Goal: Information Seeking & Learning: Learn about a topic

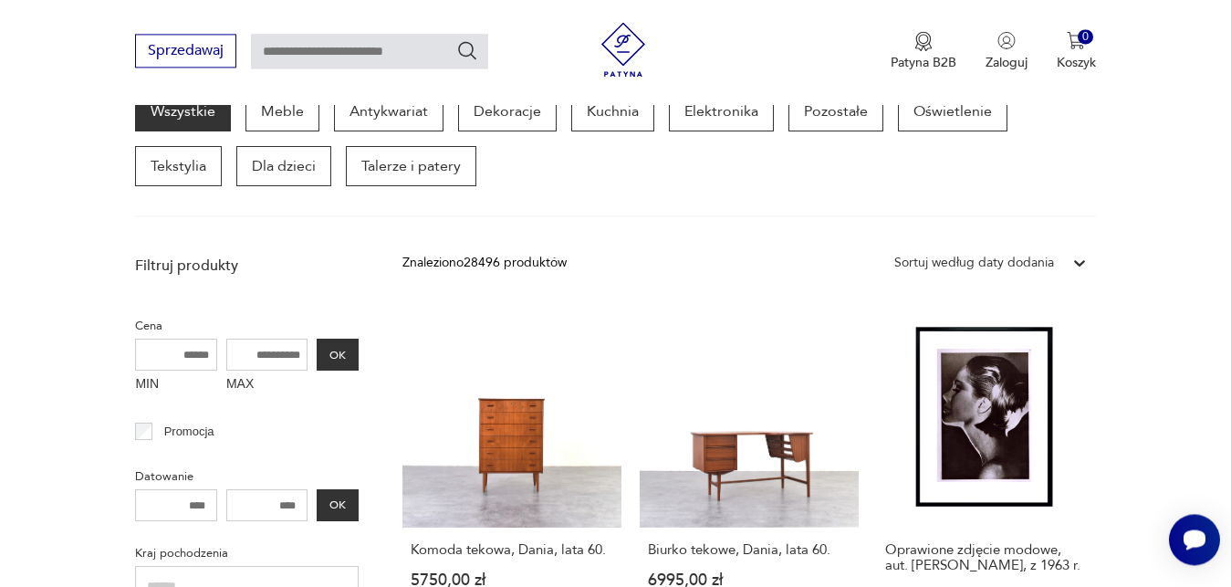
scroll to position [268, 0]
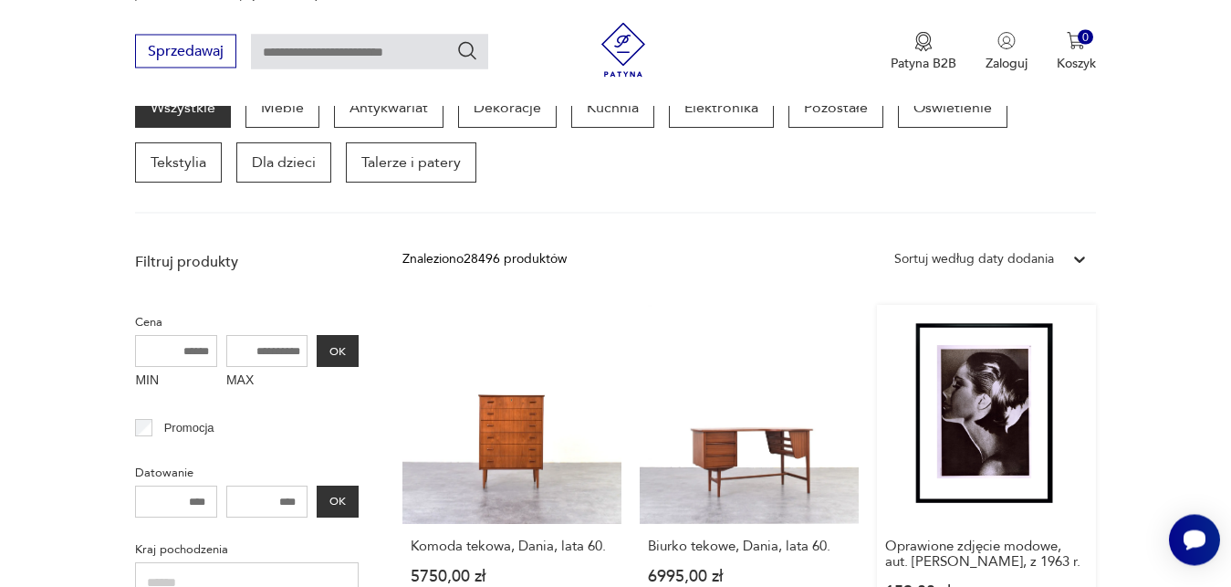
click at [997, 469] on link "Oprawione zdjęcie modowe, aut. [PERSON_NAME], z 1963 r. 159,00 zł" at bounding box center [986, 470] width 219 height 330
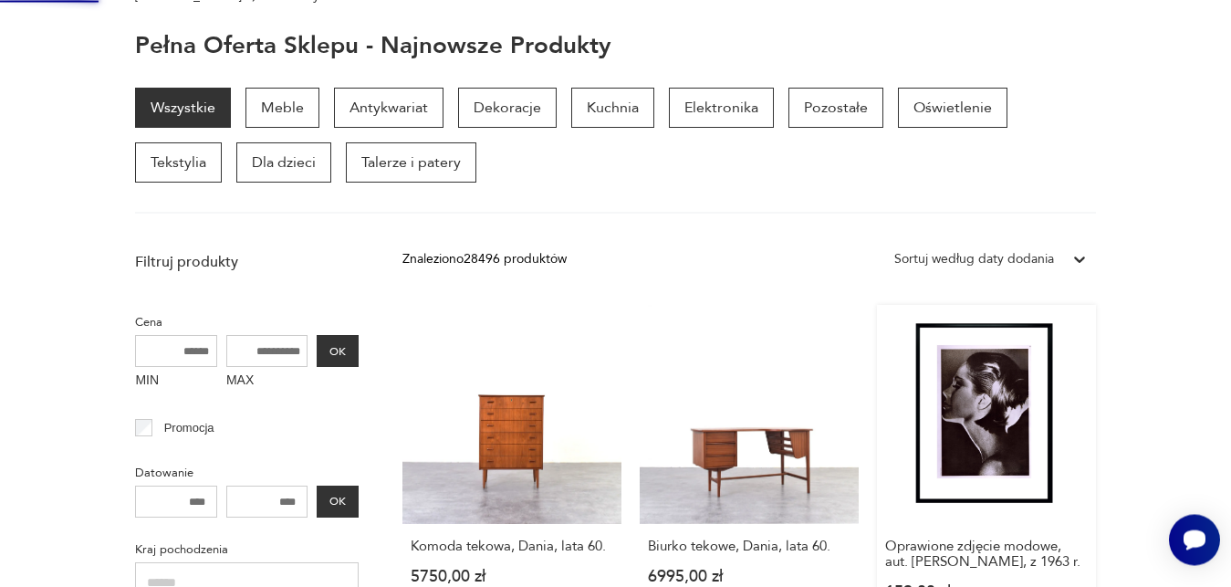
scroll to position [64, 0]
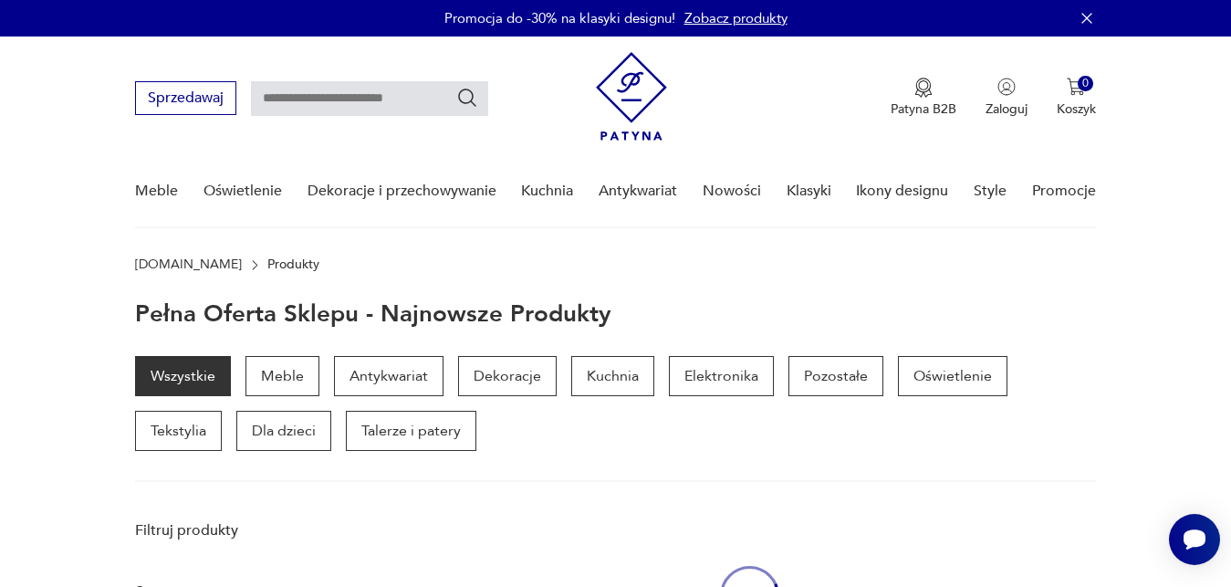
scroll to position [35, 0]
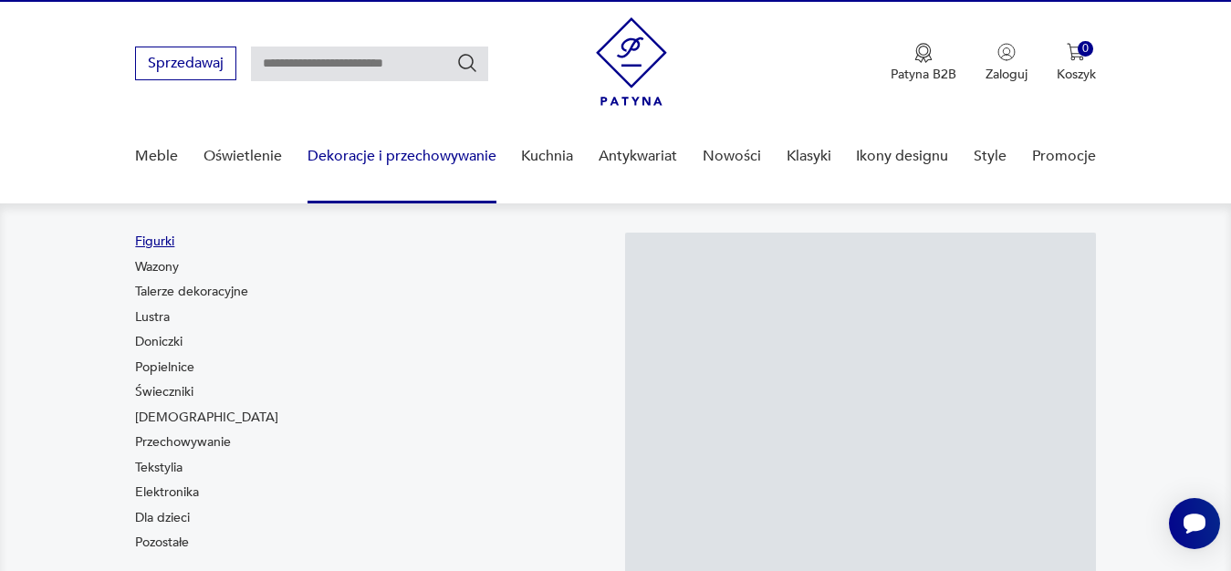
click at [168, 241] on link "Figurki" at bounding box center [154, 242] width 39 height 18
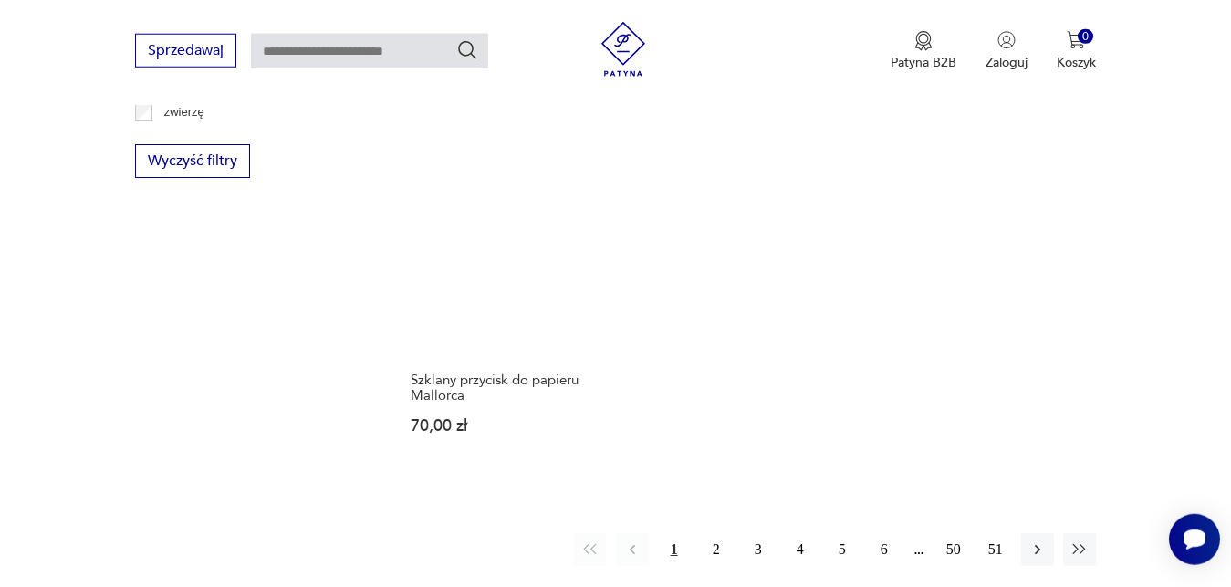
scroll to position [2555, 0]
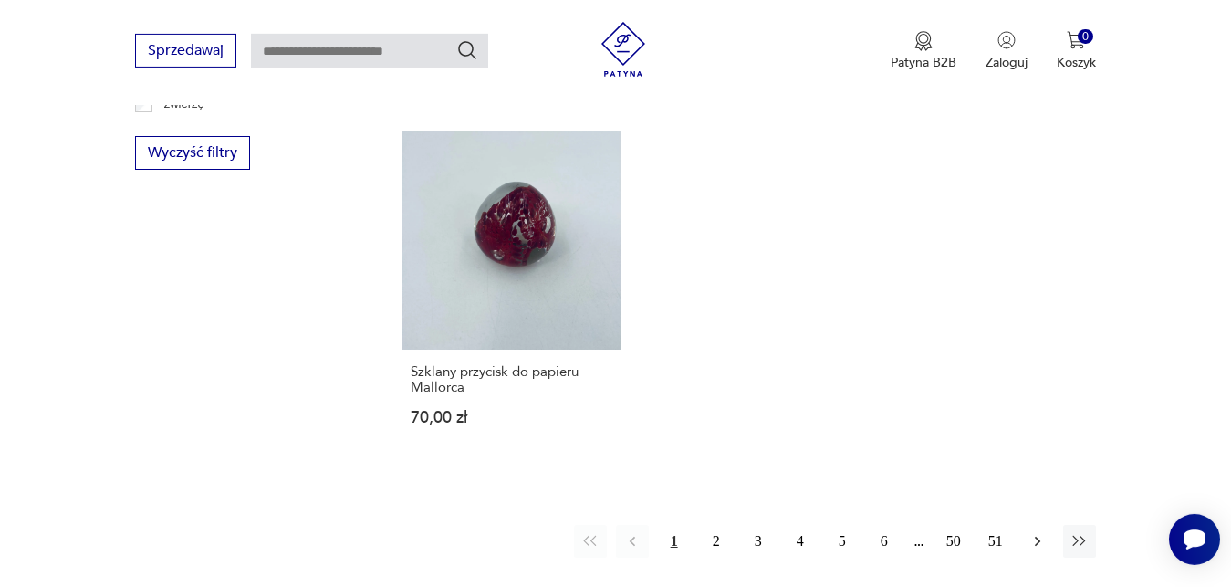
click at [1034, 535] on icon "button" at bounding box center [1038, 541] width 18 height 18
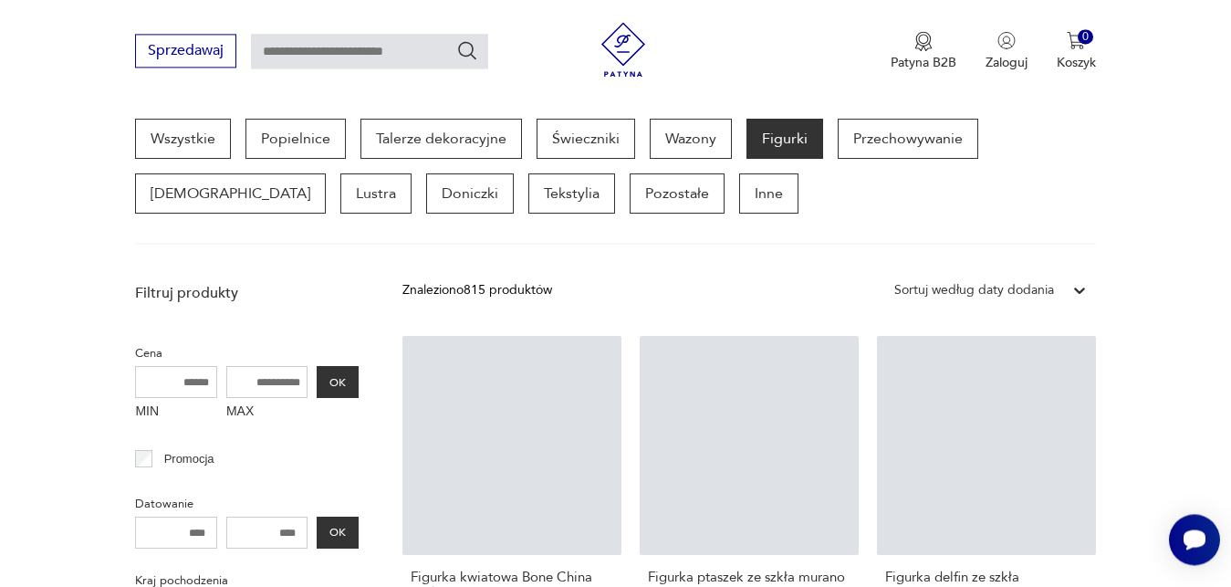
scroll to position [485, 0]
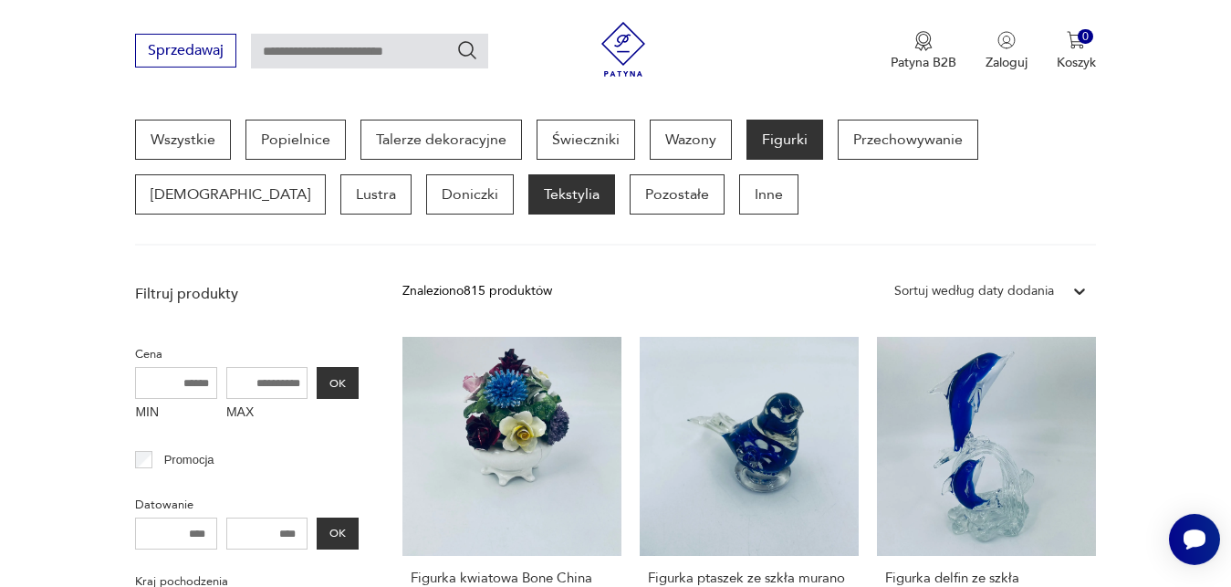
click at [528, 195] on p "Tekstylia" at bounding box center [571, 194] width 87 height 40
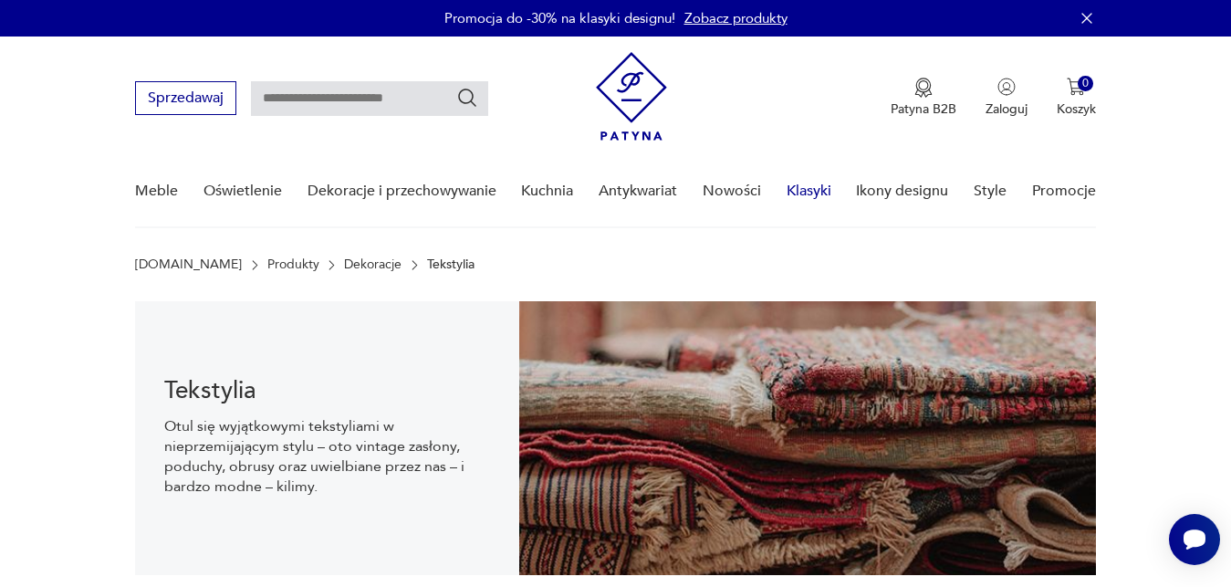
click at [811, 186] on link "Klasyki" at bounding box center [809, 191] width 45 height 70
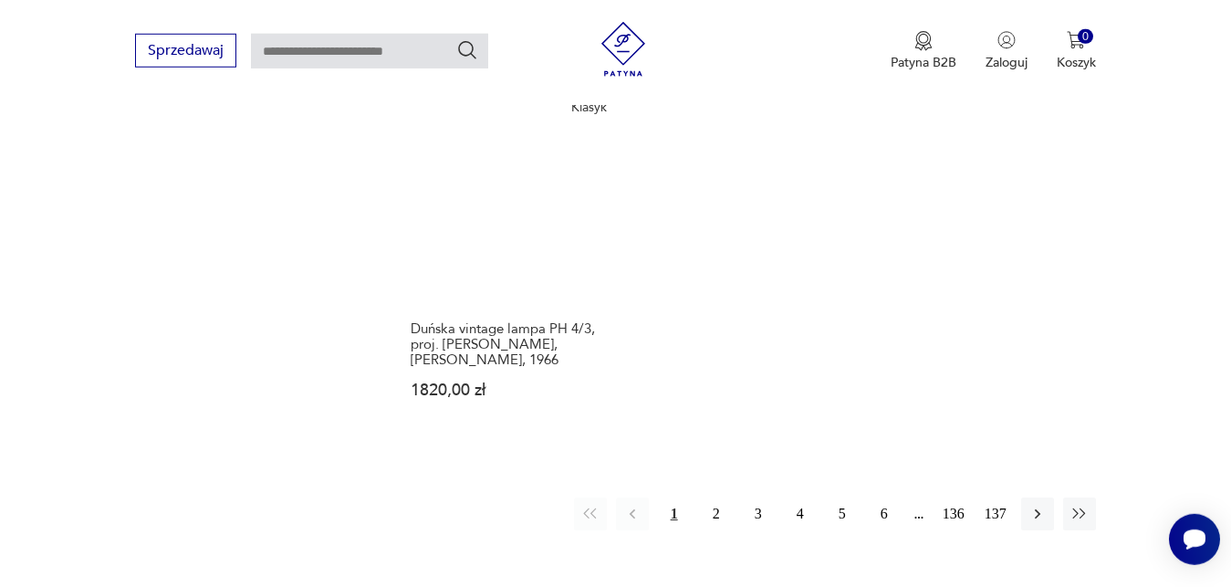
scroll to position [2332, 0]
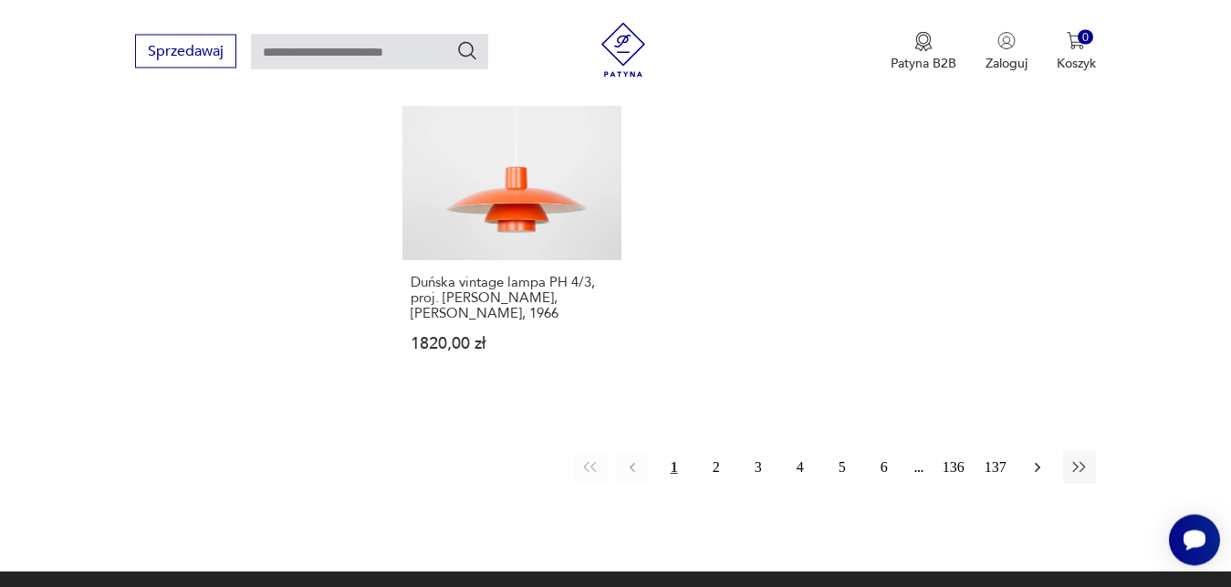
click at [1036, 458] on icon "button" at bounding box center [1038, 467] width 18 height 18
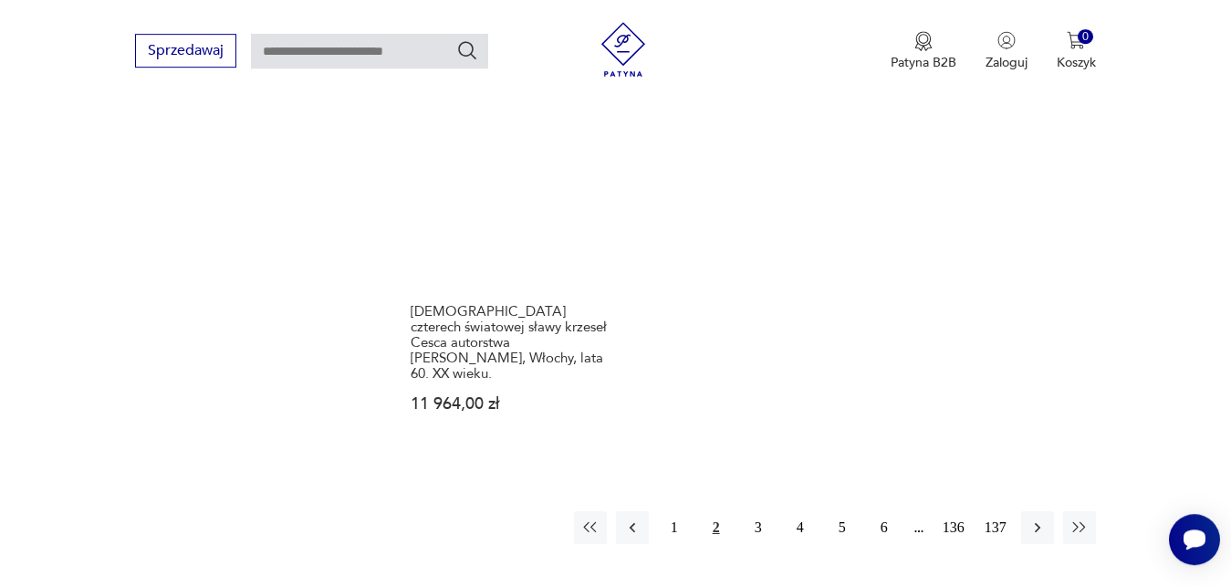
scroll to position [2412, 0]
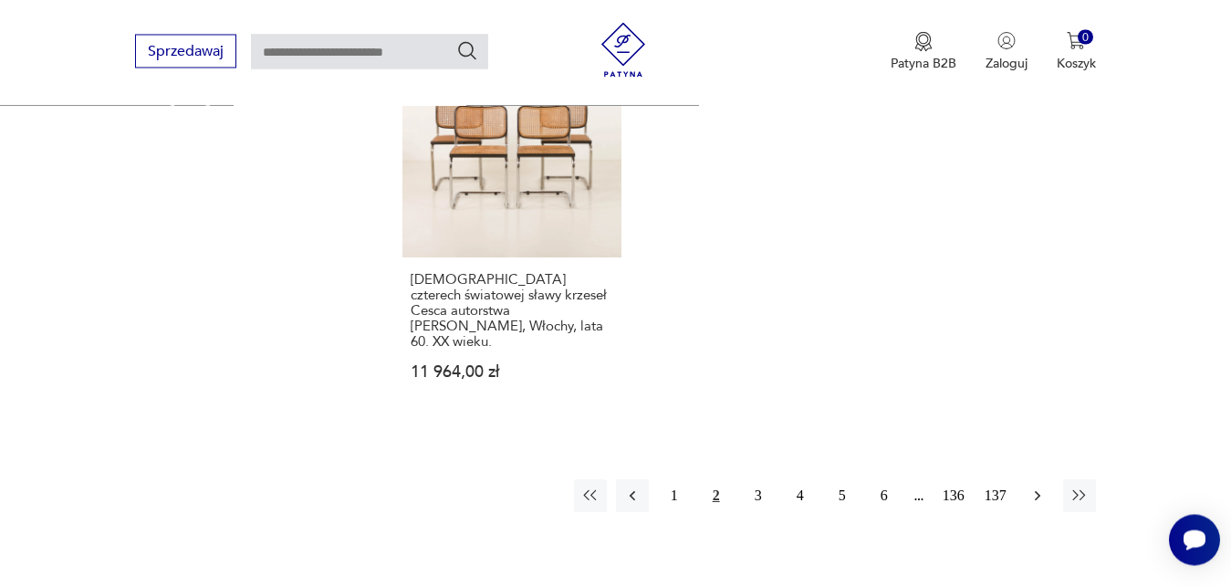
click at [1035, 486] on icon "button" at bounding box center [1038, 495] width 18 height 18
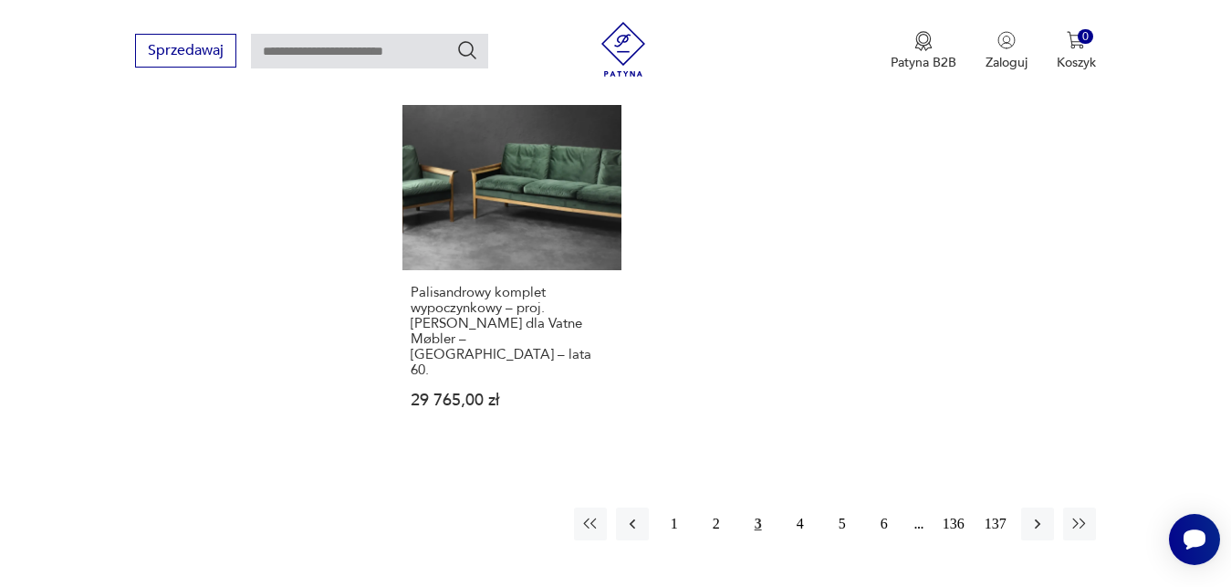
scroll to position [2303, 0]
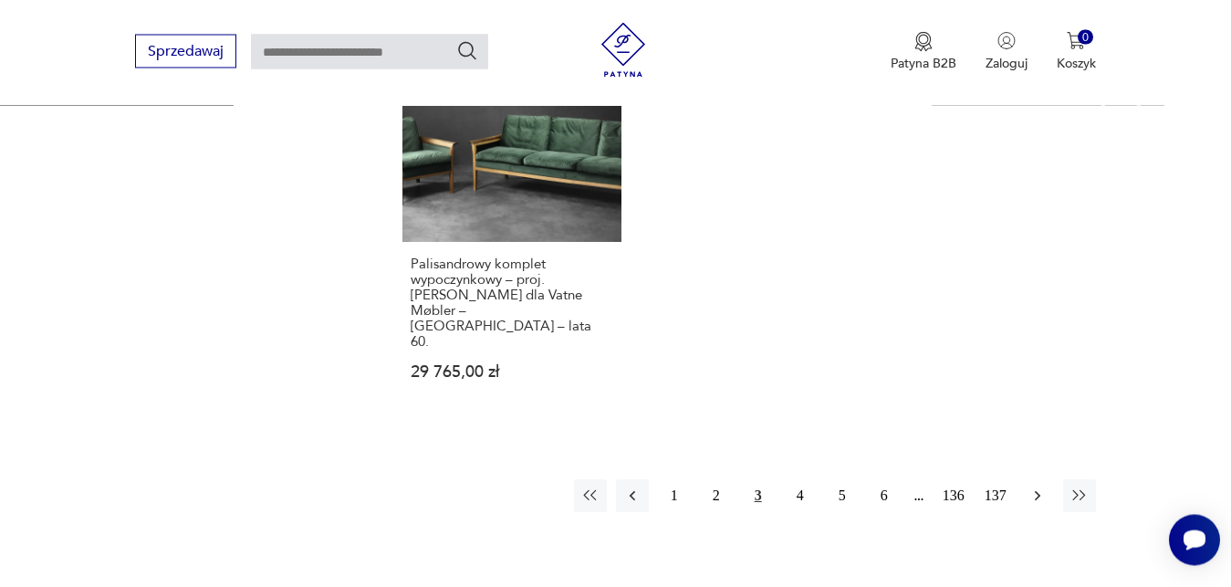
click at [1037, 490] on icon "button" at bounding box center [1036, 495] width 5 height 10
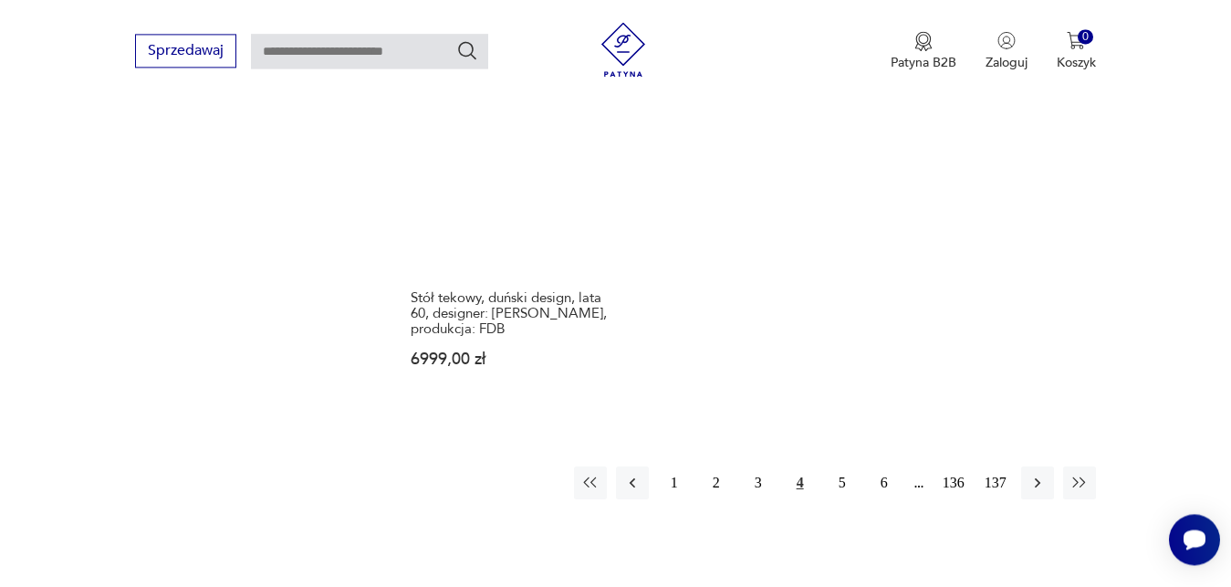
scroll to position [2350, 0]
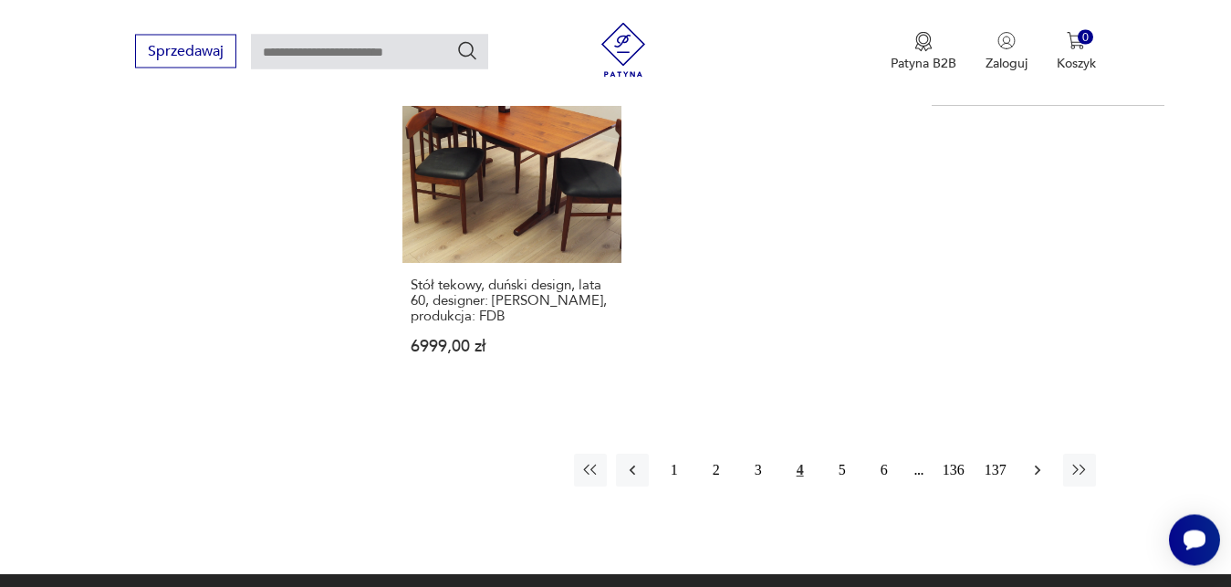
click at [1037, 461] on icon "button" at bounding box center [1038, 470] width 18 height 18
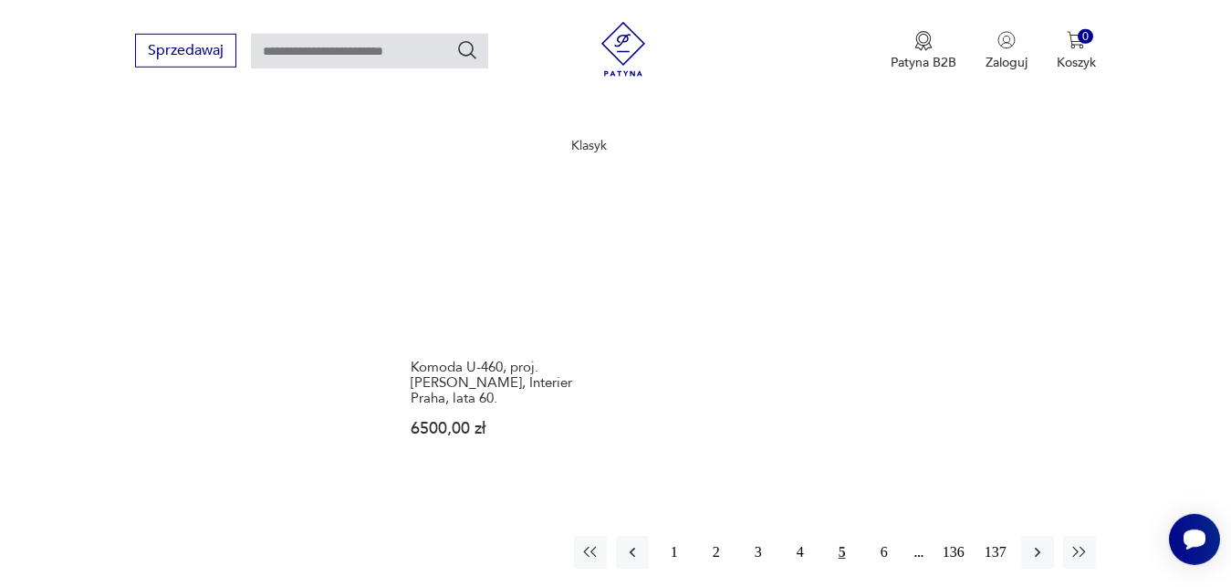
scroll to position [2318, 0]
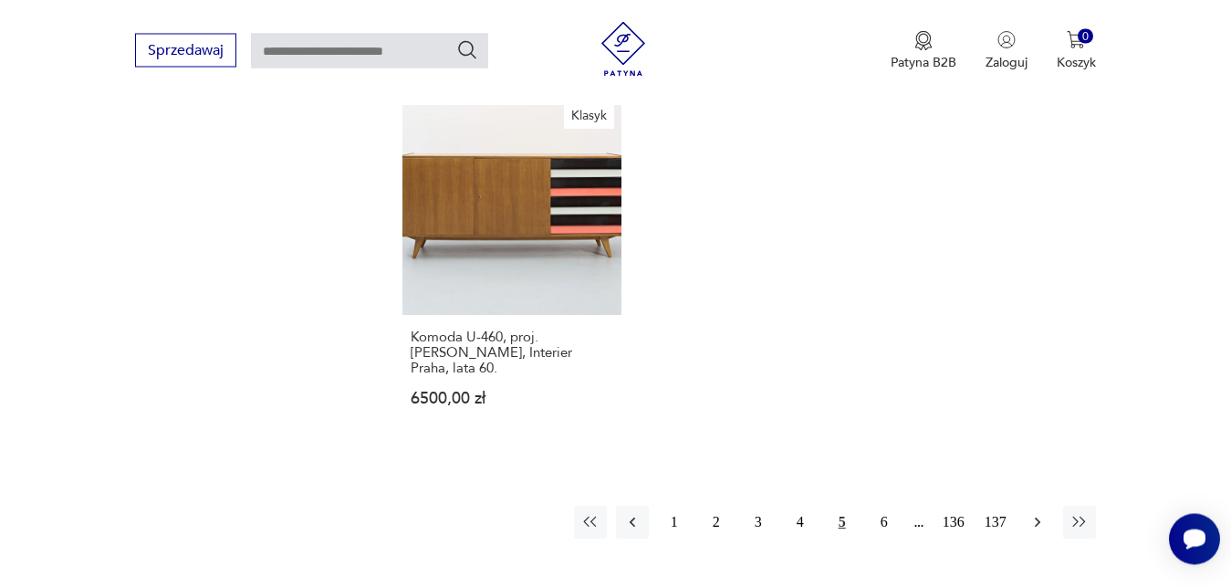
click at [1037, 517] on icon "button" at bounding box center [1036, 522] width 5 height 10
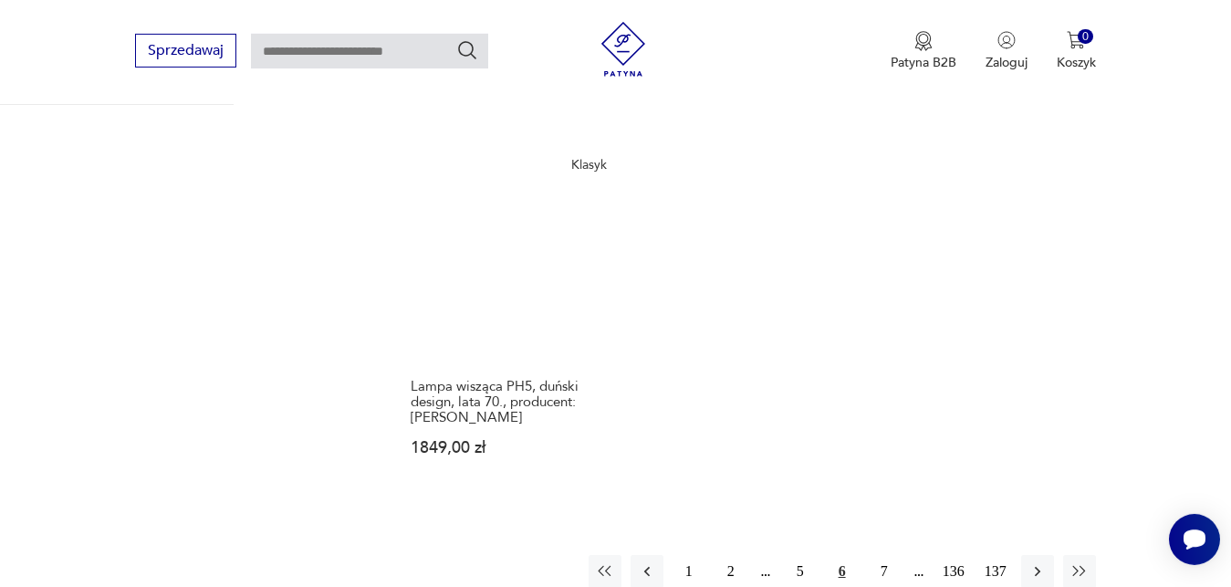
scroll to position [2303, 0]
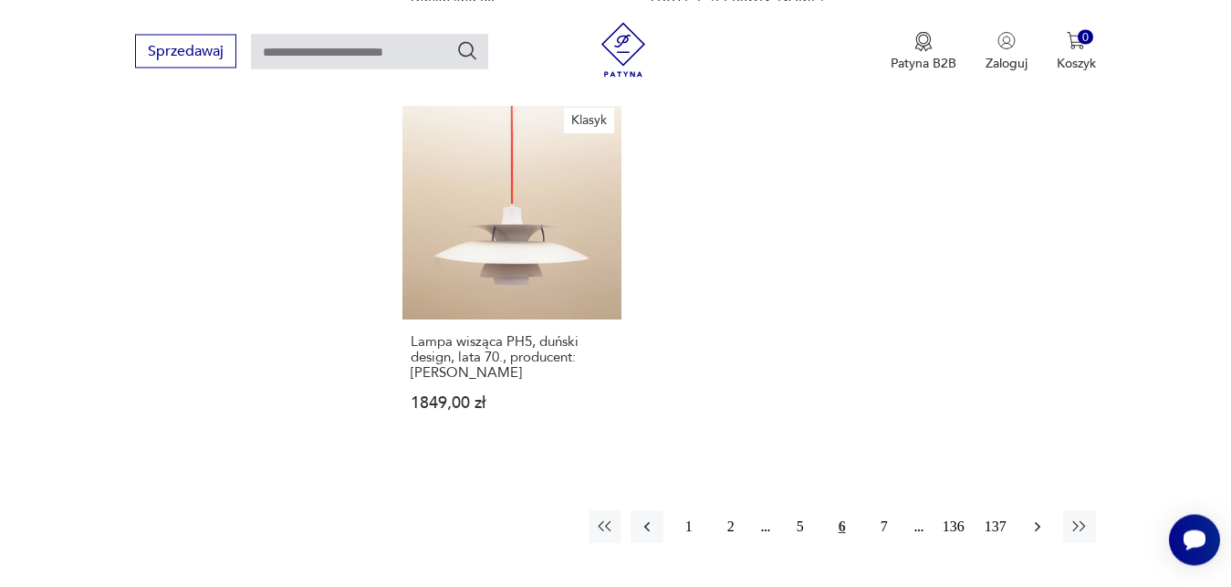
click at [1042, 517] on icon "button" at bounding box center [1038, 526] width 18 height 18
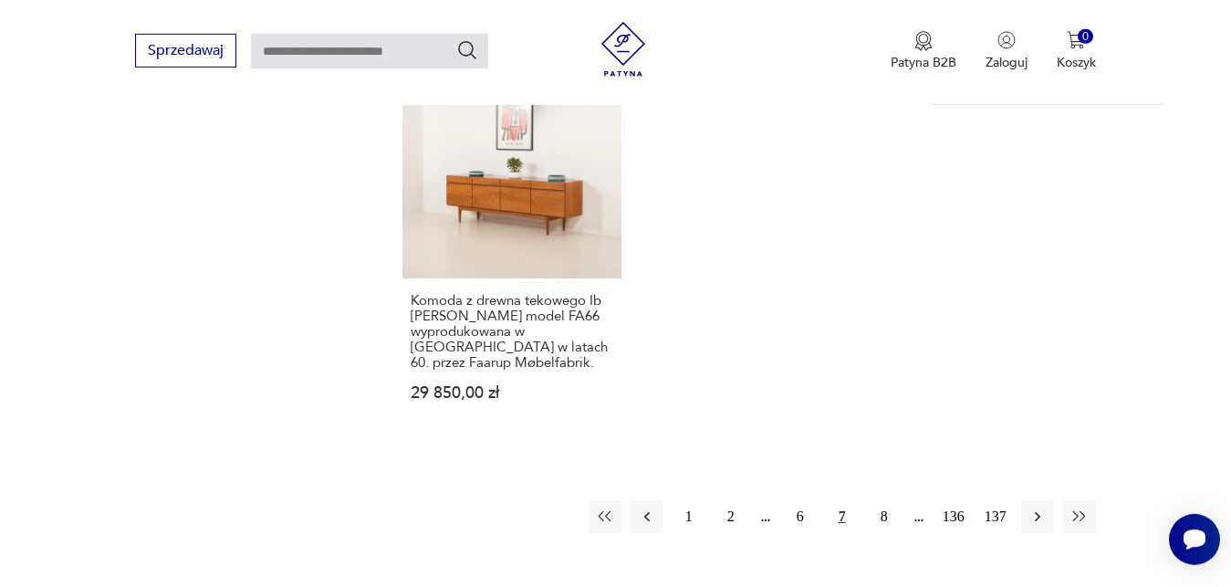
scroll to position [2350, 0]
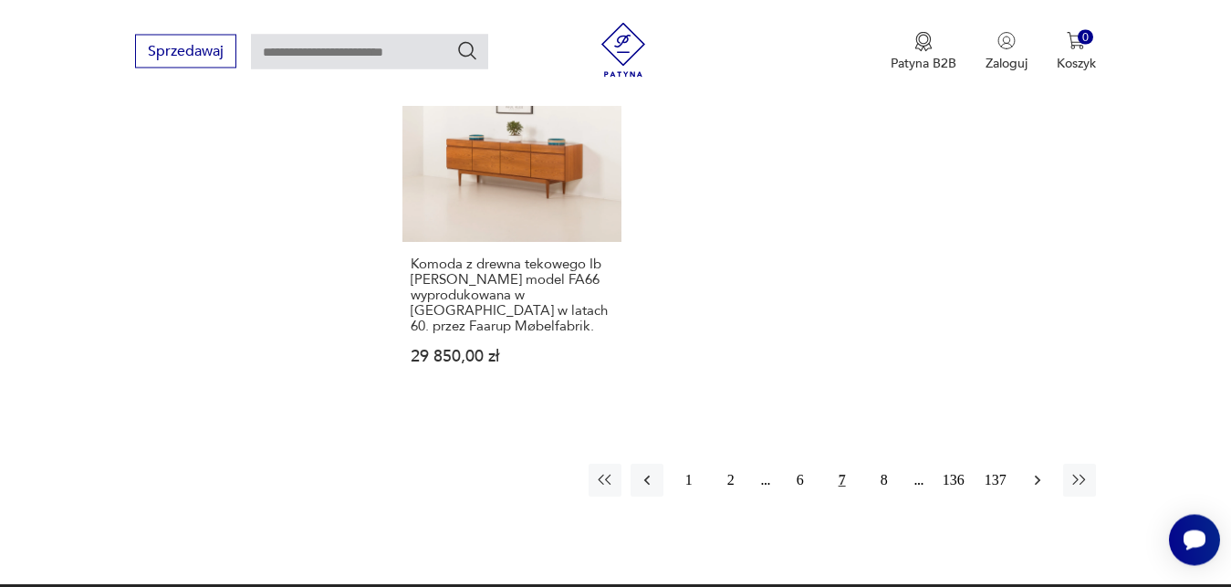
click at [1033, 471] on icon "button" at bounding box center [1038, 480] width 18 height 18
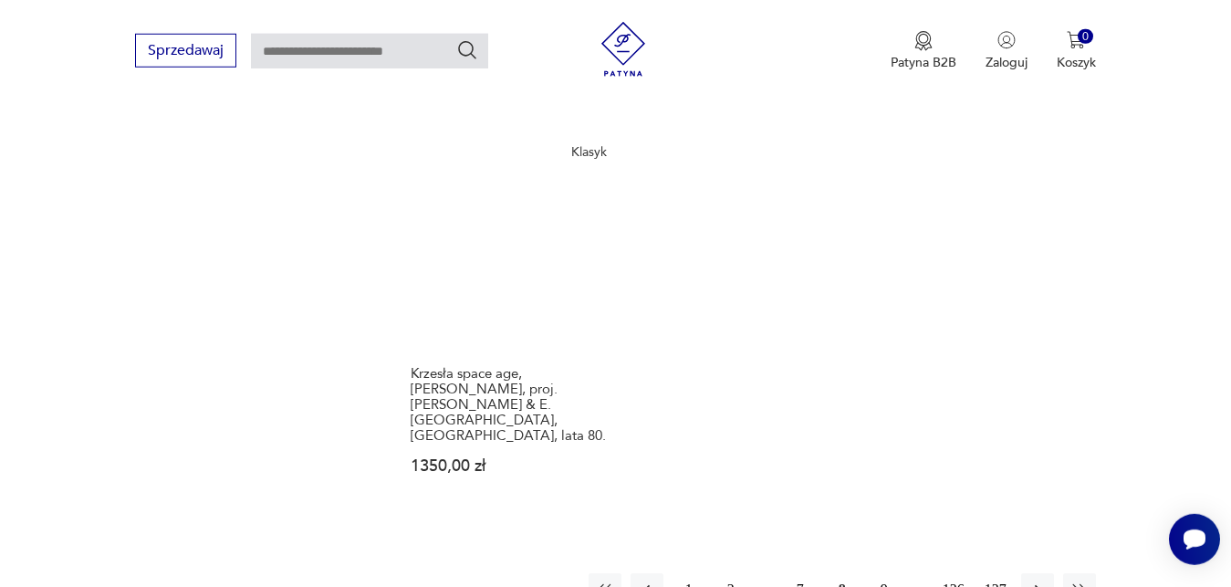
scroll to position [2257, 0]
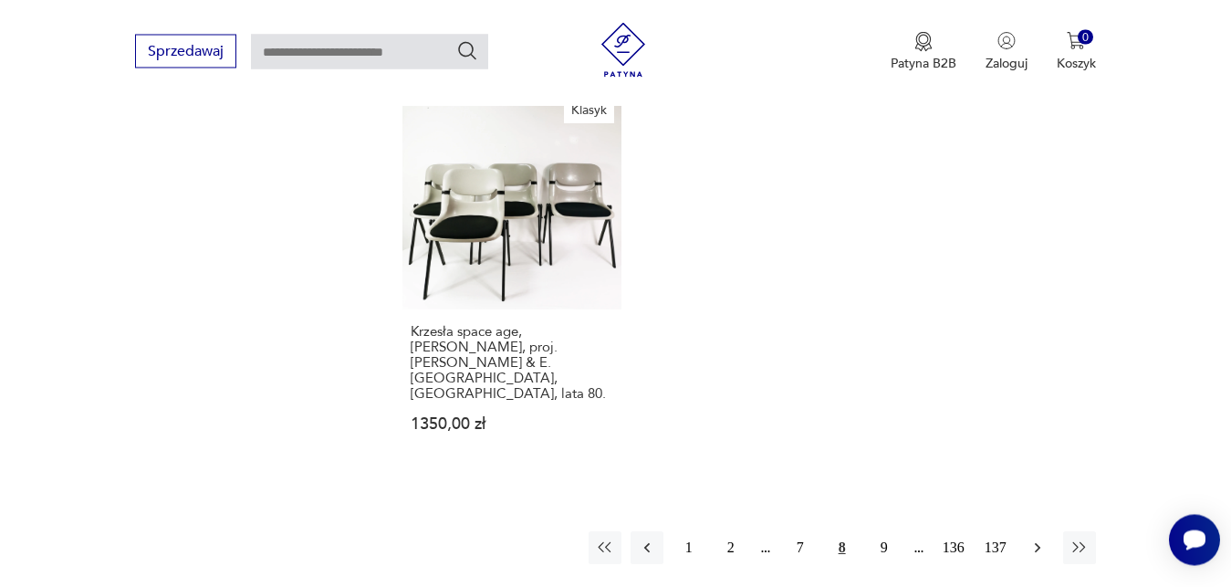
click at [1045, 538] on icon "button" at bounding box center [1038, 547] width 18 height 18
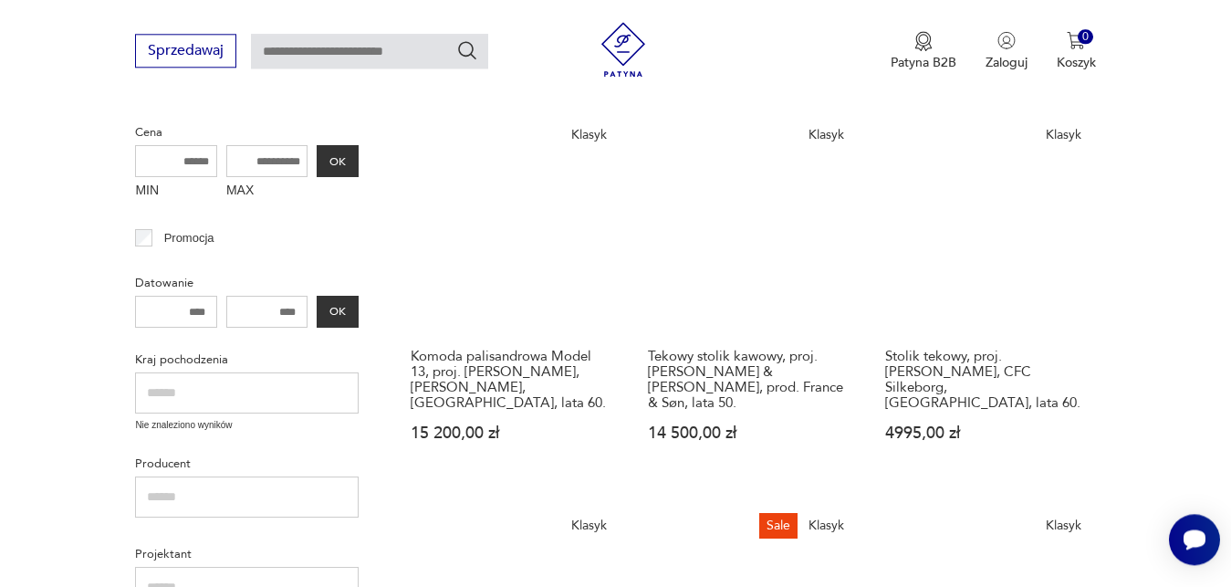
scroll to position [302, 0]
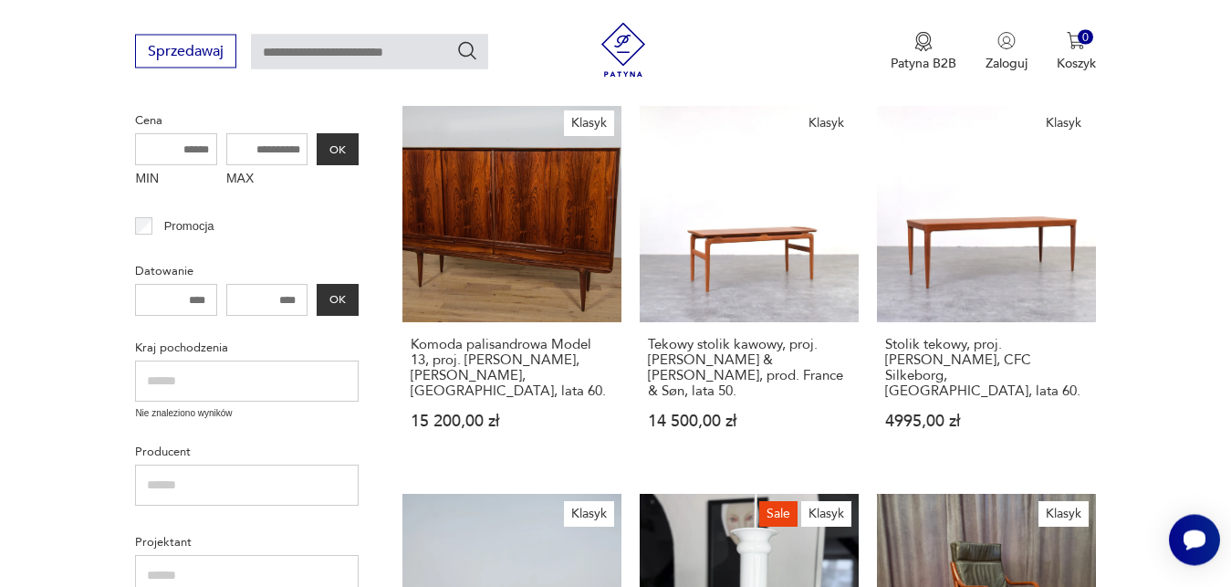
click at [196, 384] on input "text" at bounding box center [247, 380] width 224 height 41
click at [153, 383] on input "******" at bounding box center [247, 380] width 224 height 41
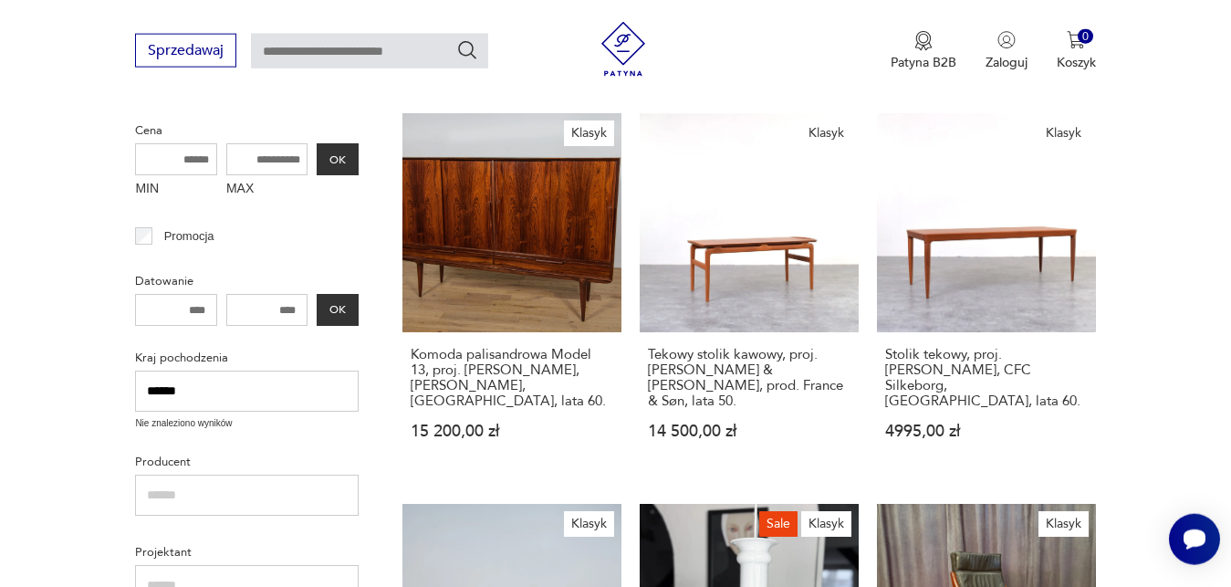
scroll to position [255, 0]
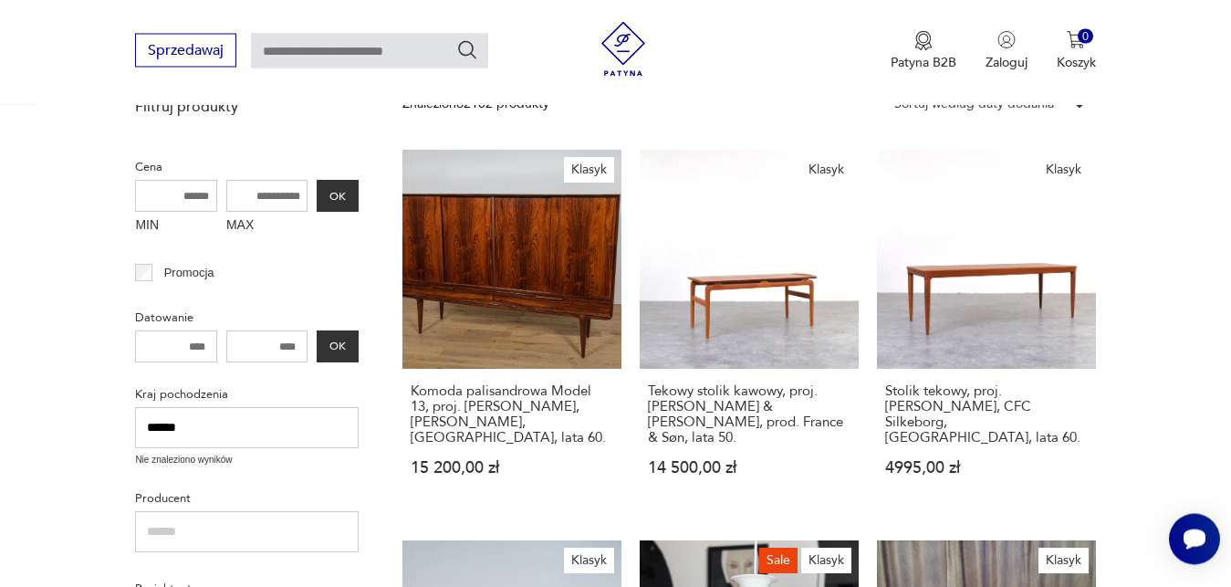
type input "******"
click at [201, 341] on input "number" at bounding box center [176, 347] width 82 height 32
type input "****"
click at [273, 340] on input "number" at bounding box center [267, 347] width 82 height 32
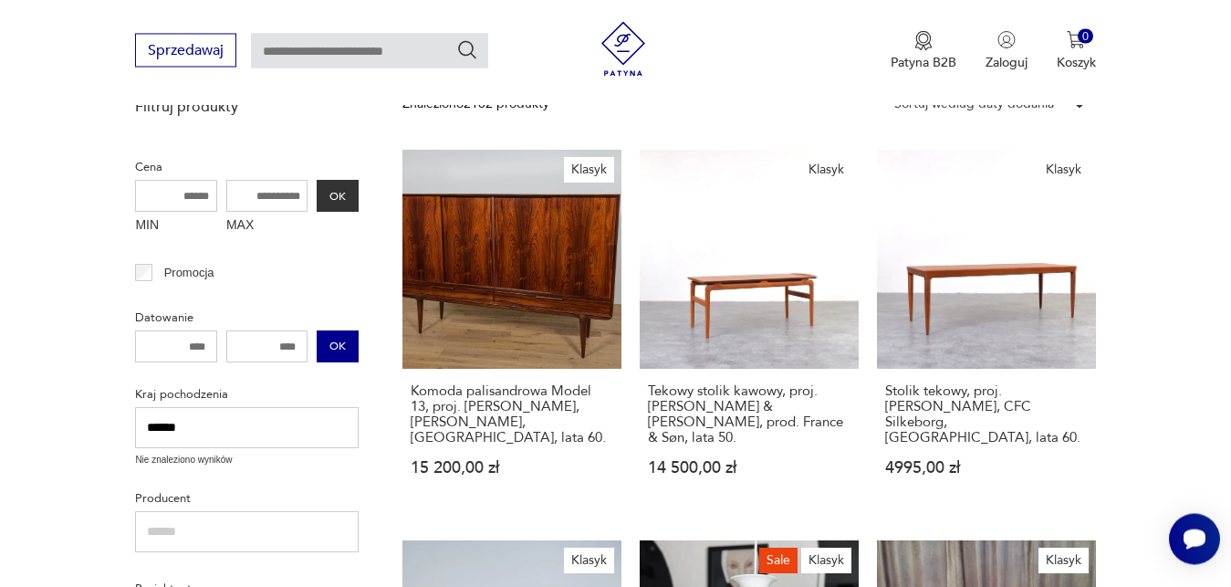
type input "****"
click at [331, 354] on button "OK" at bounding box center [338, 347] width 42 height 32
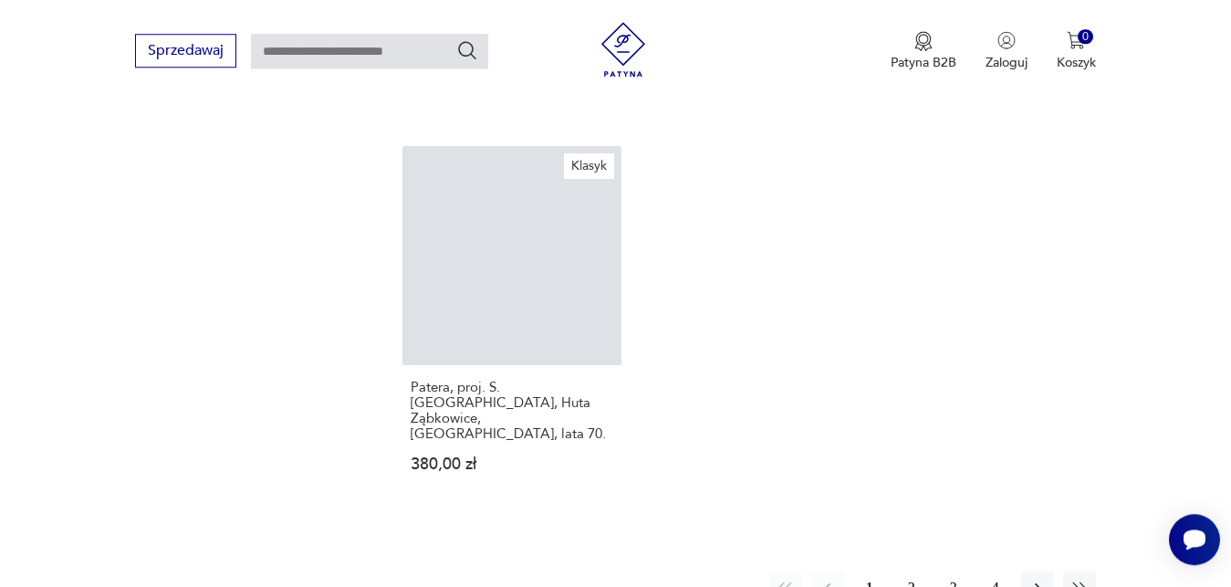
scroll to position [2210, 0]
